Goal: Check status

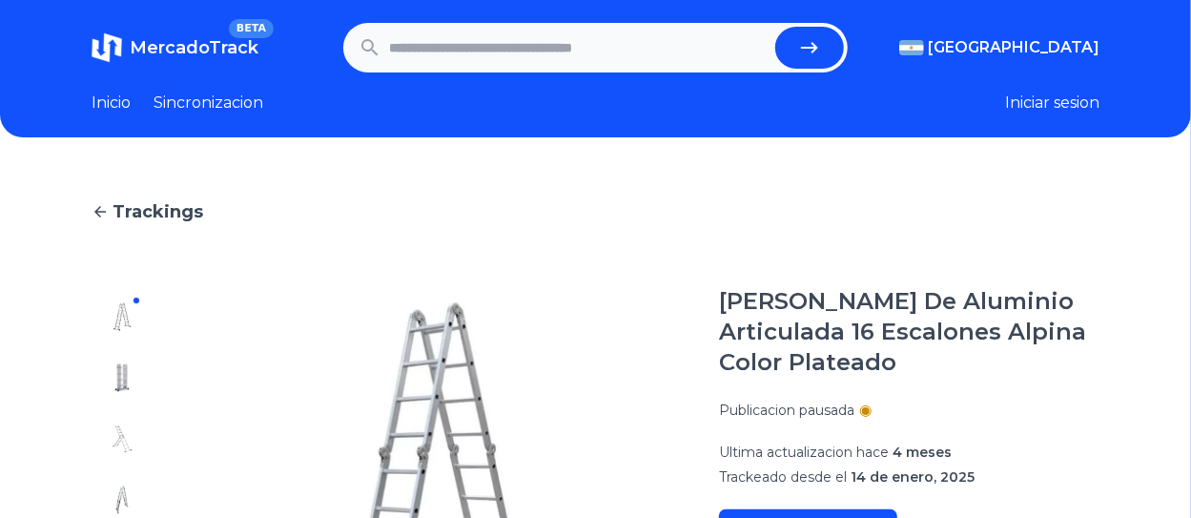
click at [430, 41] on input "text" at bounding box center [578, 48] width 378 height 42
paste input "**********"
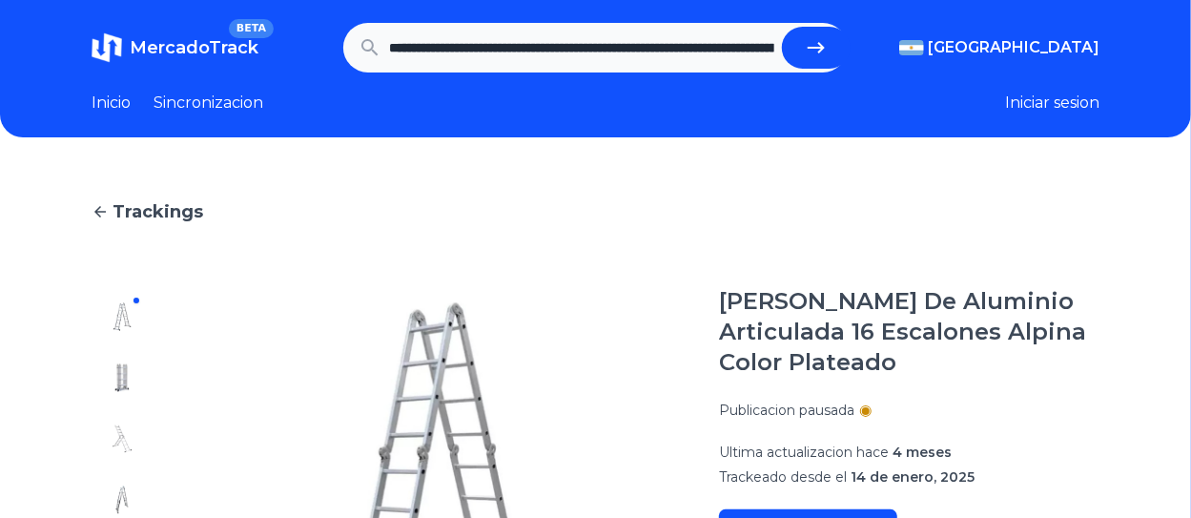
click at [821, 46] on icon "submit" at bounding box center [816, 47] width 23 height 23
type input "**********"
